Goal: Task Accomplishment & Management: Complete application form

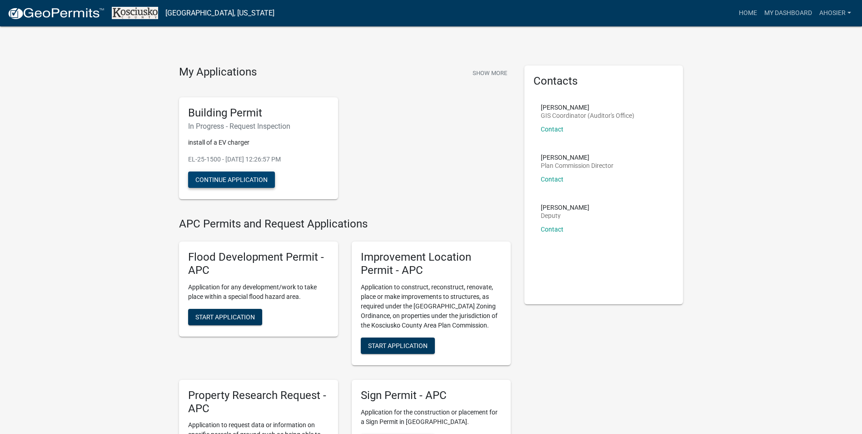
click at [247, 176] on button "Continue Application" at bounding box center [231, 179] width 87 height 16
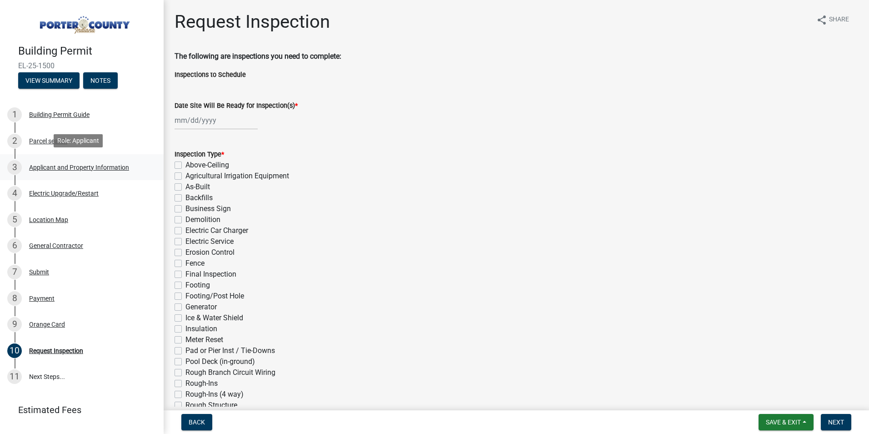
click at [44, 166] on div "Applicant and Property Information" at bounding box center [79, 167] width 100 height 6
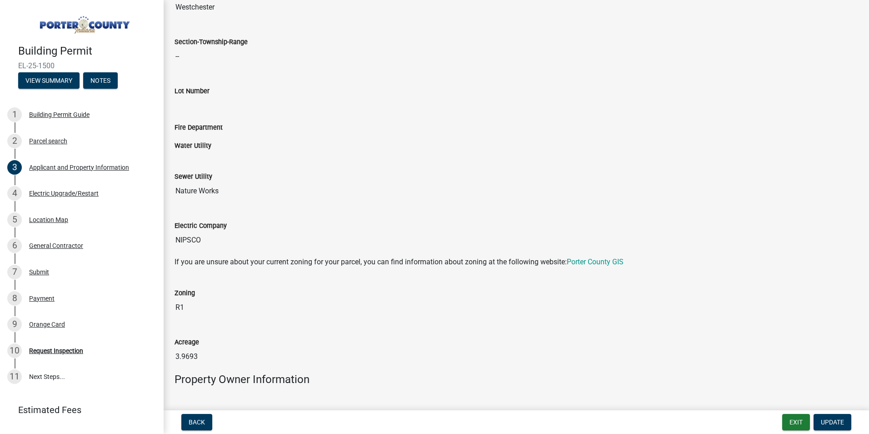
scroll to position [500, 0]
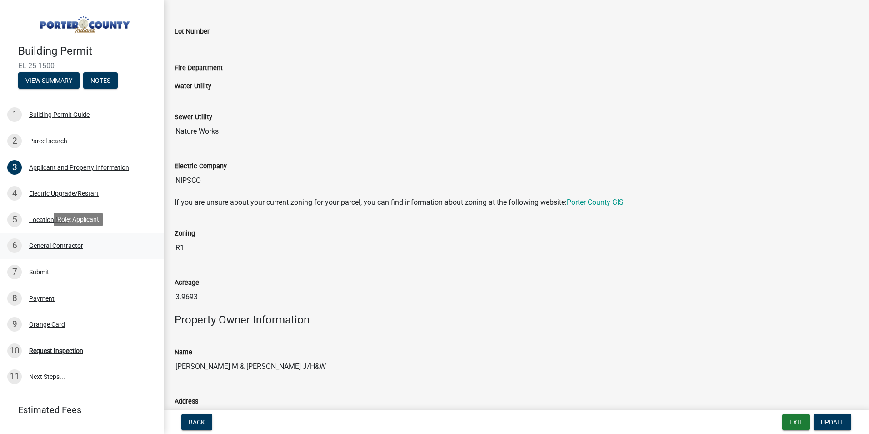
click at [43, 247] on div "General Contractor" at bounding box center [56, 245] width 54 height 6
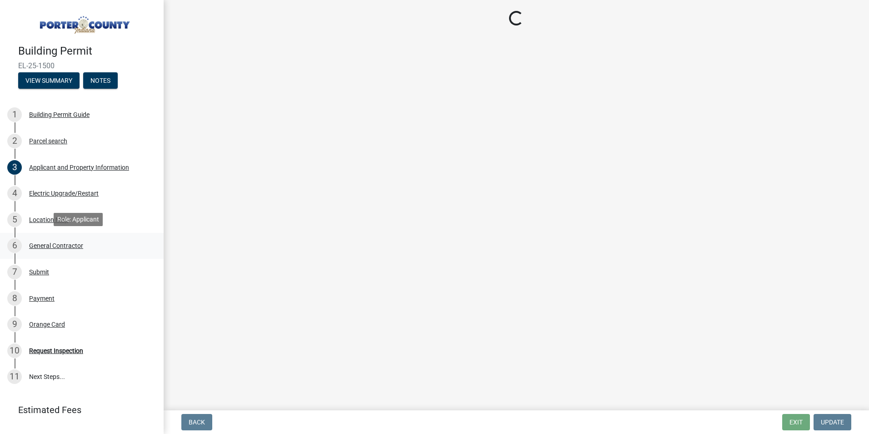
scroll to position [0, 0]
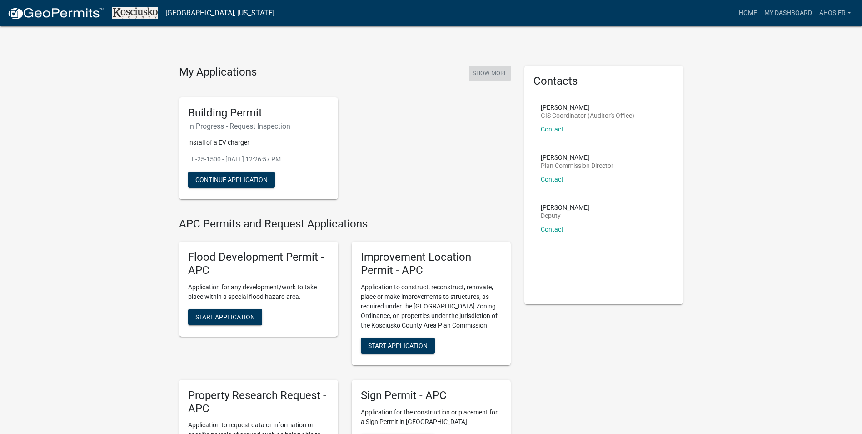
click at [497, 71] on button "Show More" at bounding box center [490, 72] width 42 height 15
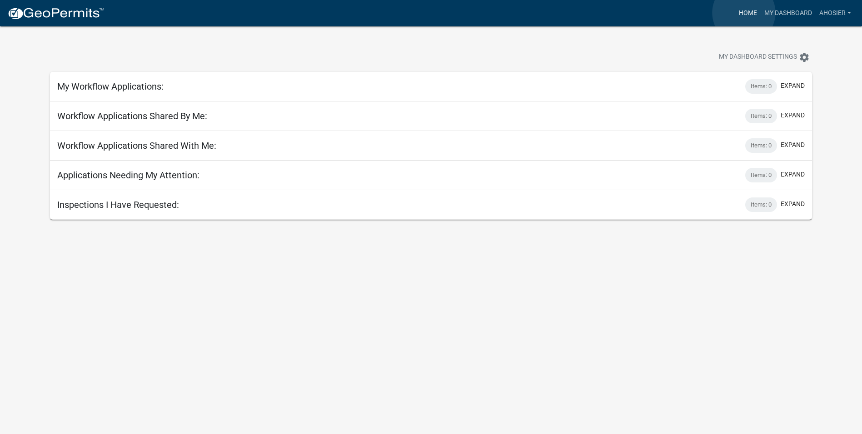
click at [744, 13] on link "Home" at bounding box center [747, 13] width 25 height 17
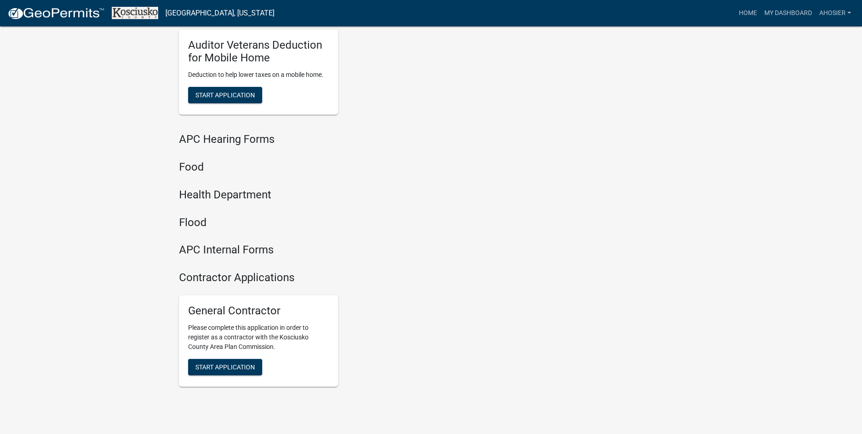
scroll to position [993, 0]
